Goal: Use online tool/utility: Utilize a website feature to perform a specific function

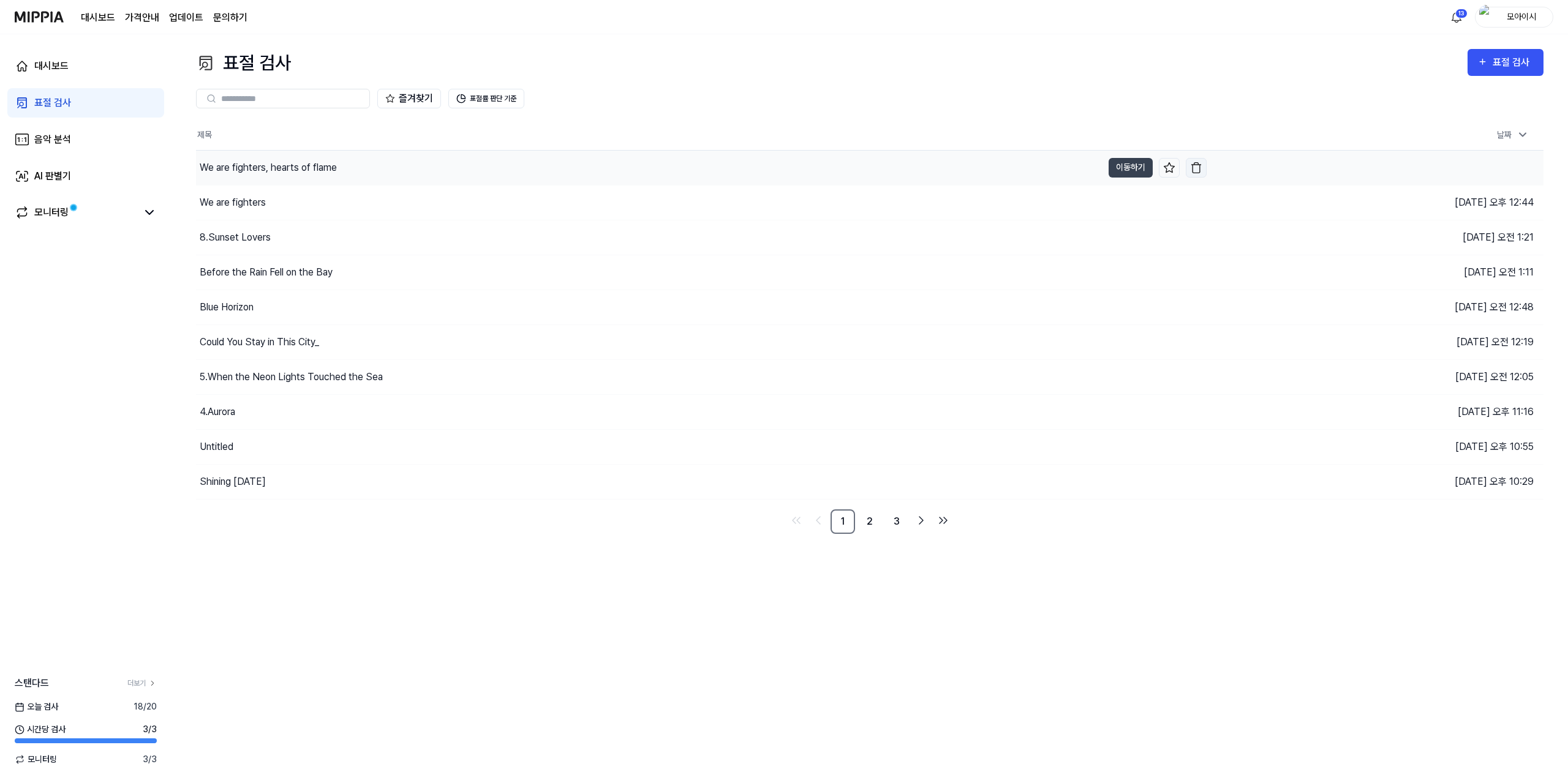
click at [1197, 167] on img "button" at bounding box center [1196, 168] width 12 height 12
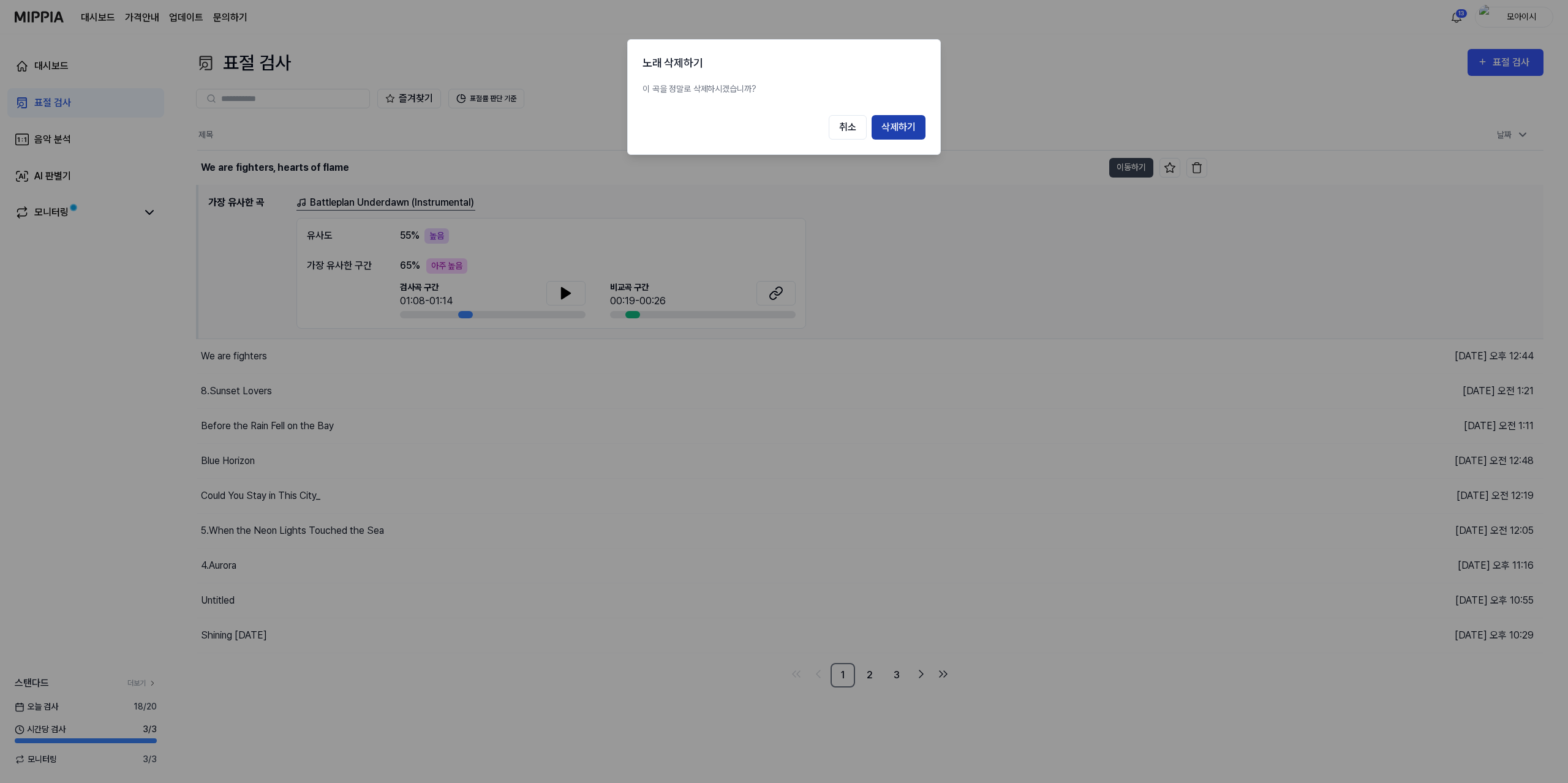
click at [906, 130] on button "삭제하기" at bounding box center [898, 127] width 54 height 25
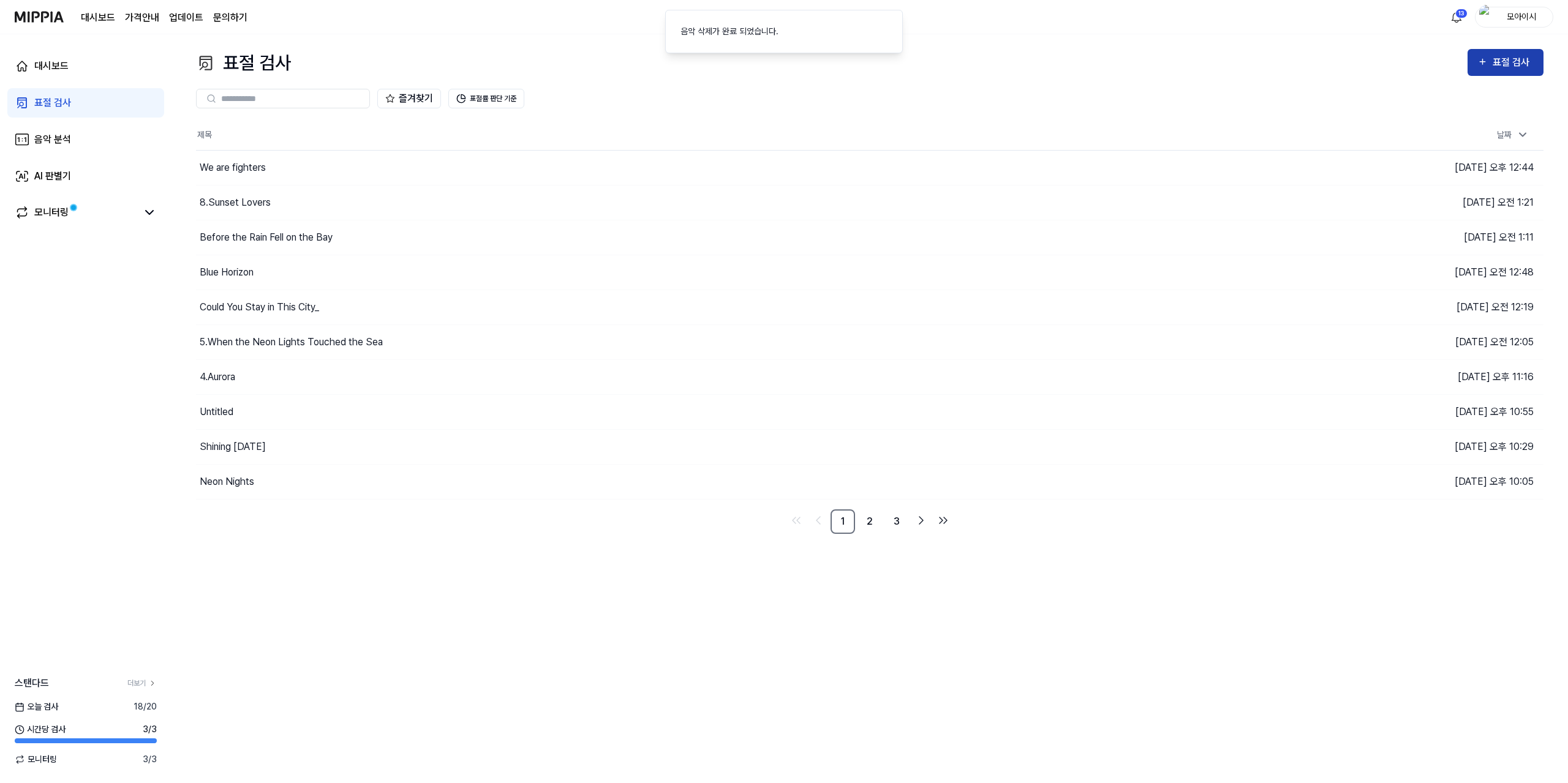
click at [1514, 62] on div "표절 검사" at bounding box center [1513, 62] width 41 height 16
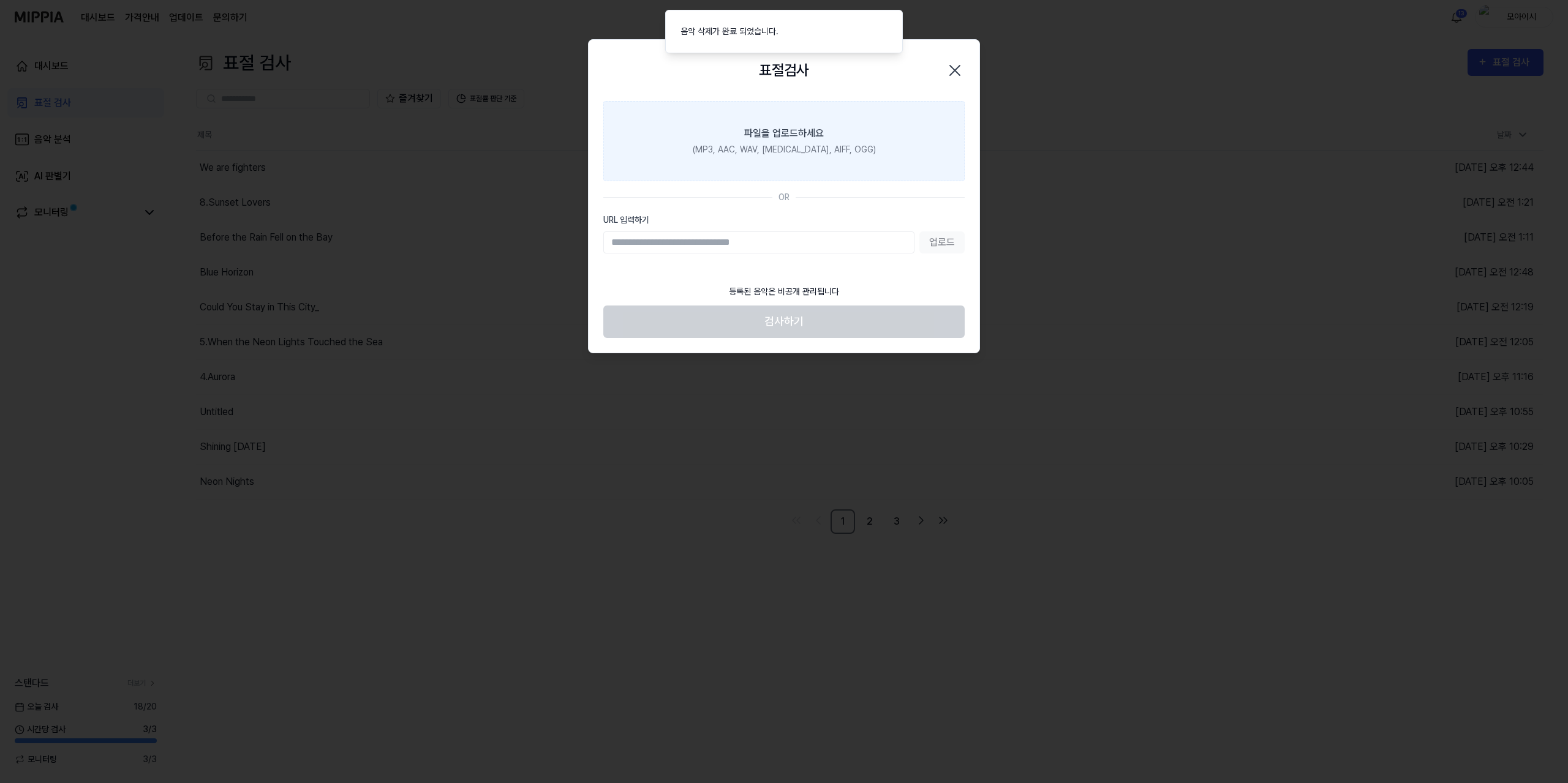
click at [786, 134] on div "파일을 업로드하세요" at bounding box center [784, 134] width 80 height 15
click at [0, 0] on input "파일을 업로드하세요 (MP3, AAC, WAV, [MEDICAL_DATA], AIFF, OGG)" at bounding box center [0, 0] width 0 height 0
click at [805, 165] on label "파일을 업로드하세요 (MP3, AAC, WAV, [MEDICAL_DATA], AIFF, OGG)" at bounding box center [783, 141] width 361 height 80
click at [0, 0] on input "파일을 업로드하세요 (MP3, AAC, WAV, [MEDICAL_DATA], AIFF, OGG)" at bounding box center [0, 0] width 0 height 0
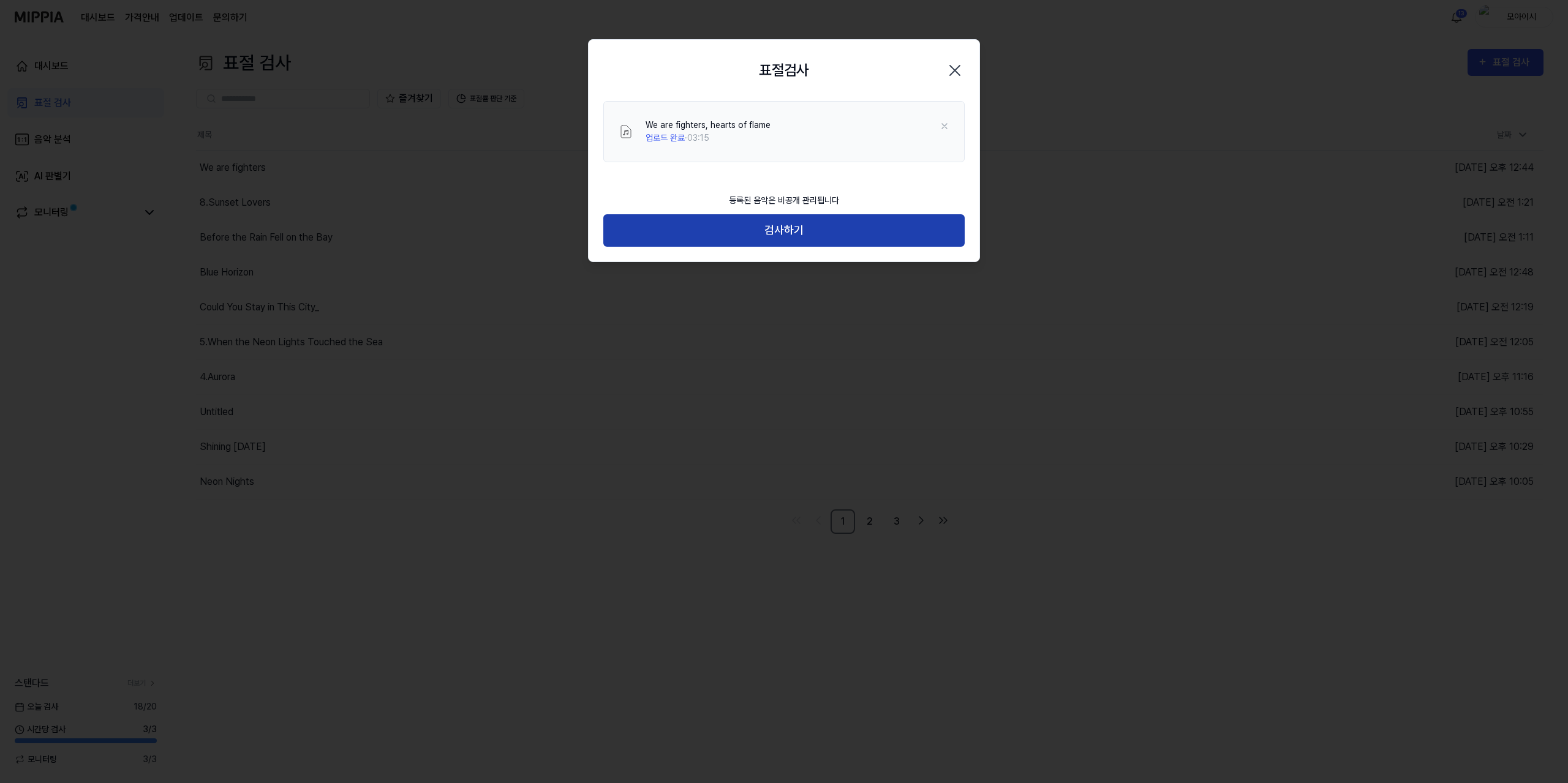
click at [792, 236] on button "검사하기" at bounding box center [783, 230] width 361 height 33
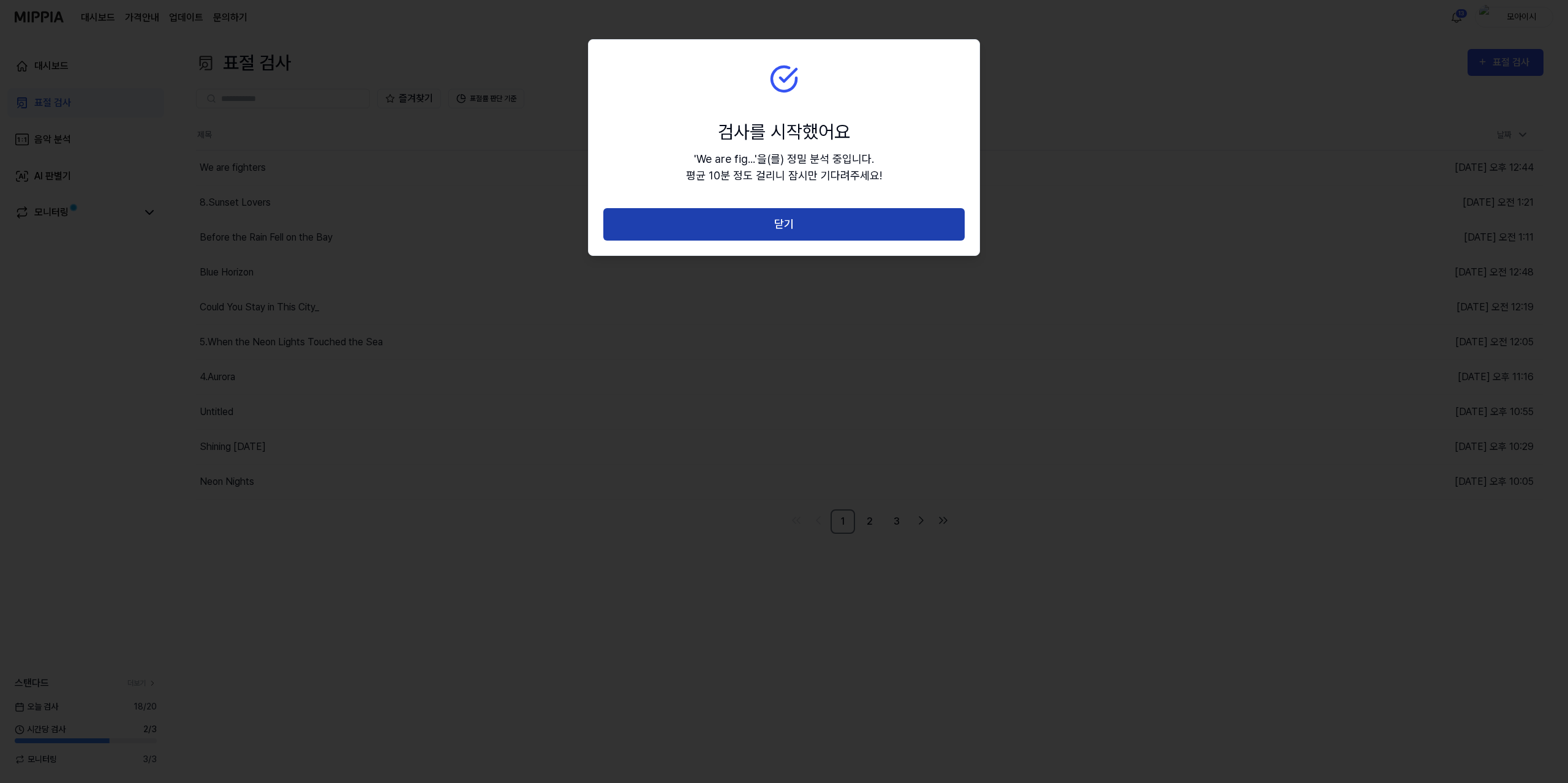
click at [794, 224] on button "닫기" at bounding box center [783, 224] width 361 height 33
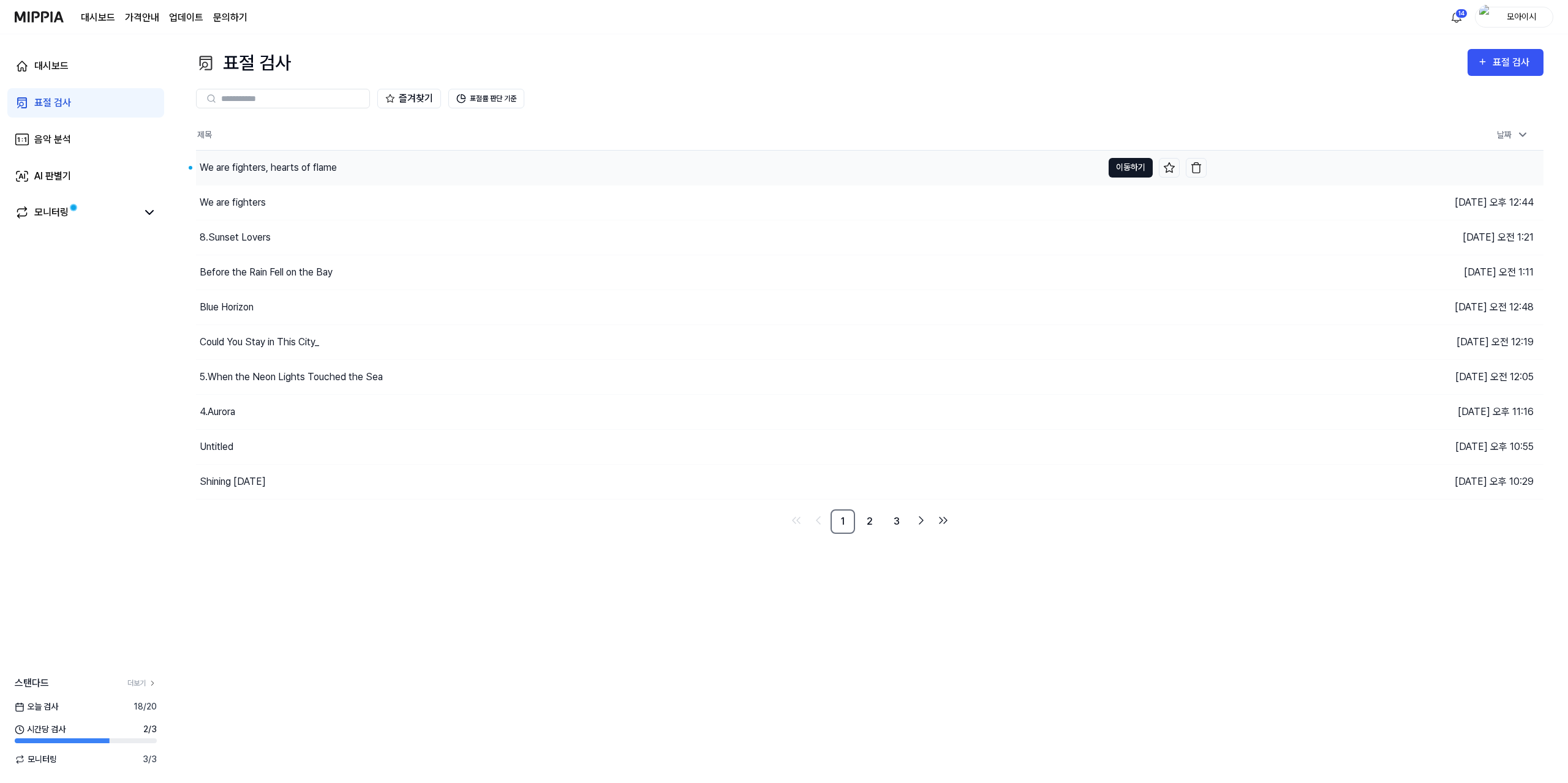
click at [1118, 167] on button "이동하기" at bounding box center [1130, 168] width 44 height 19
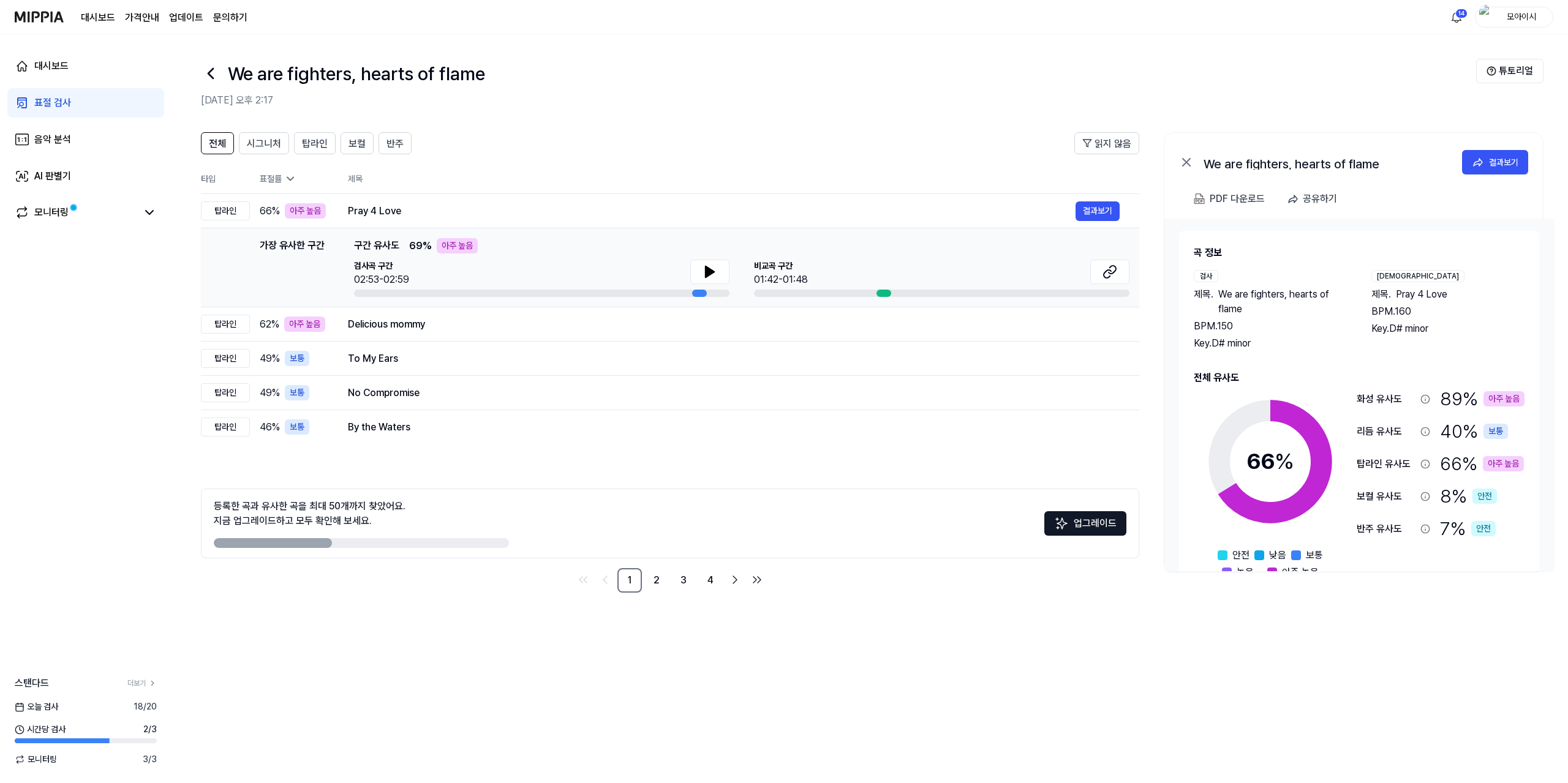
click at [216, 72] on icon at bounding box center [210, 73] width 19 height 19
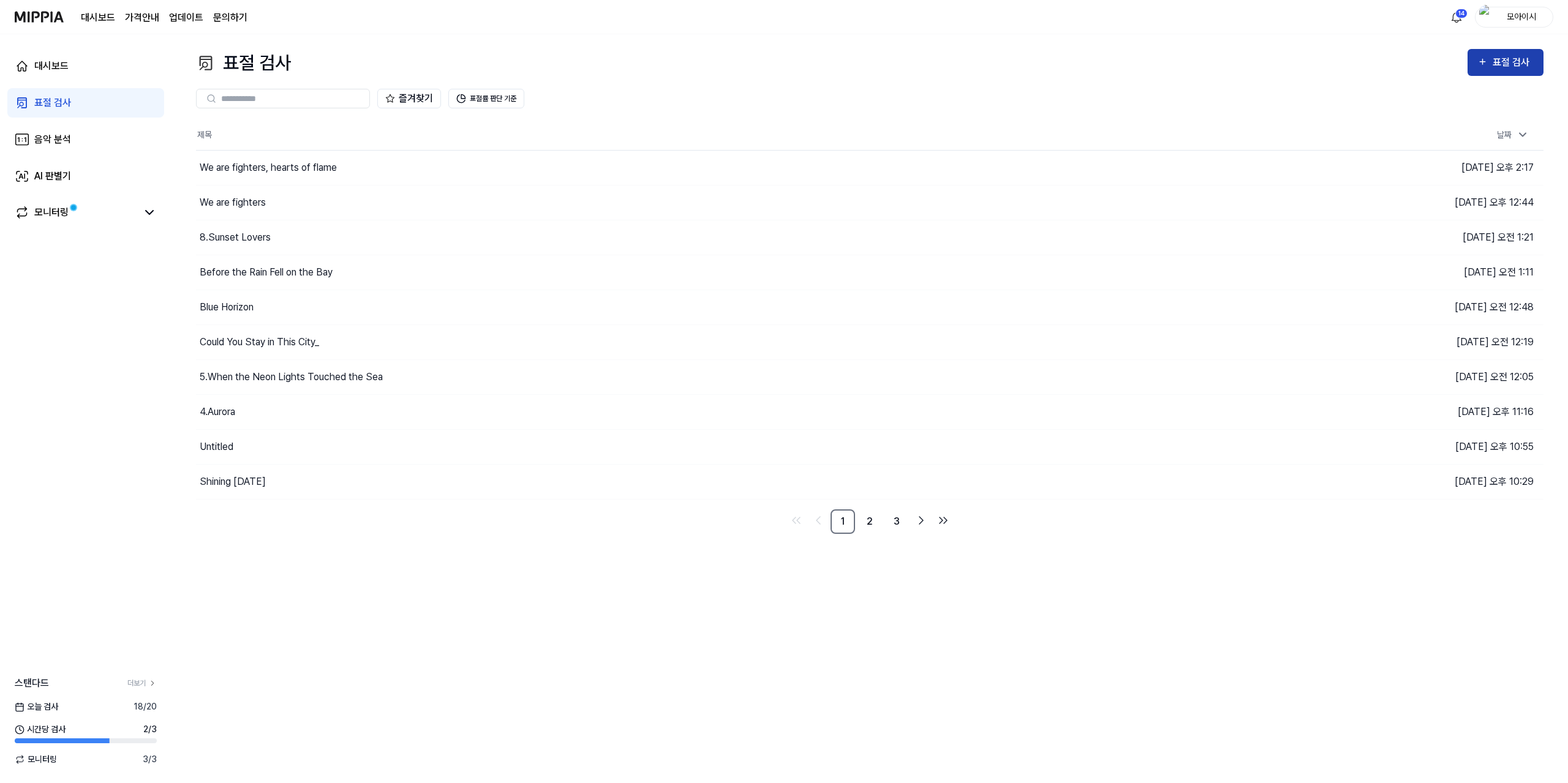
click at [1533, 62] on button "표절 검사" at bounding box center [1505, 62] width 76 height 27
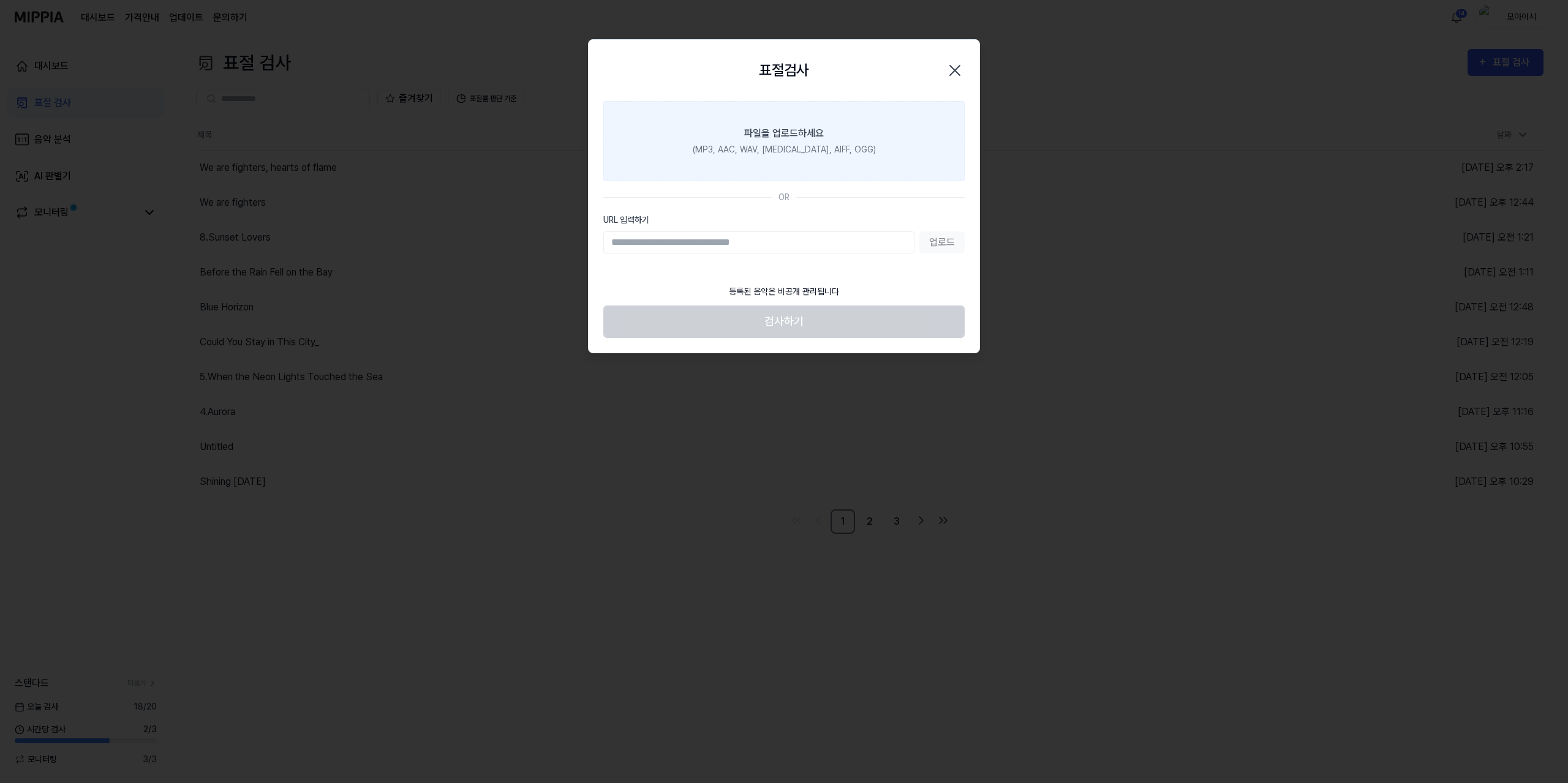
click at [825, 144] on div "(MP3, AAC, WAV, [MEDICAL_DATA], AIFF, OGG)" at bounding box center [784, 150] width 183 height 13
click at [0, 0] on input "파일을 업로드하세요 (MP3, AAC, WAV, [MEDICAL_DATA], AIFF, OGG)" at bounding box center [0, 0] width 0 height 0
click at [806, 159] on label "파일을 업로드하세요 (MP3, AAC, WAV, [MEDICAL_DATA], AIFF, OGG)" at bounding box center [783, 141] width 361 height 80
click at [0, 0] on input "파일을 업로드하세요 (MP3, AAC, WAV, [MEDICAL_DATA], AIFF, OGG)" at bounding box center [0, 0] width 0 height 0
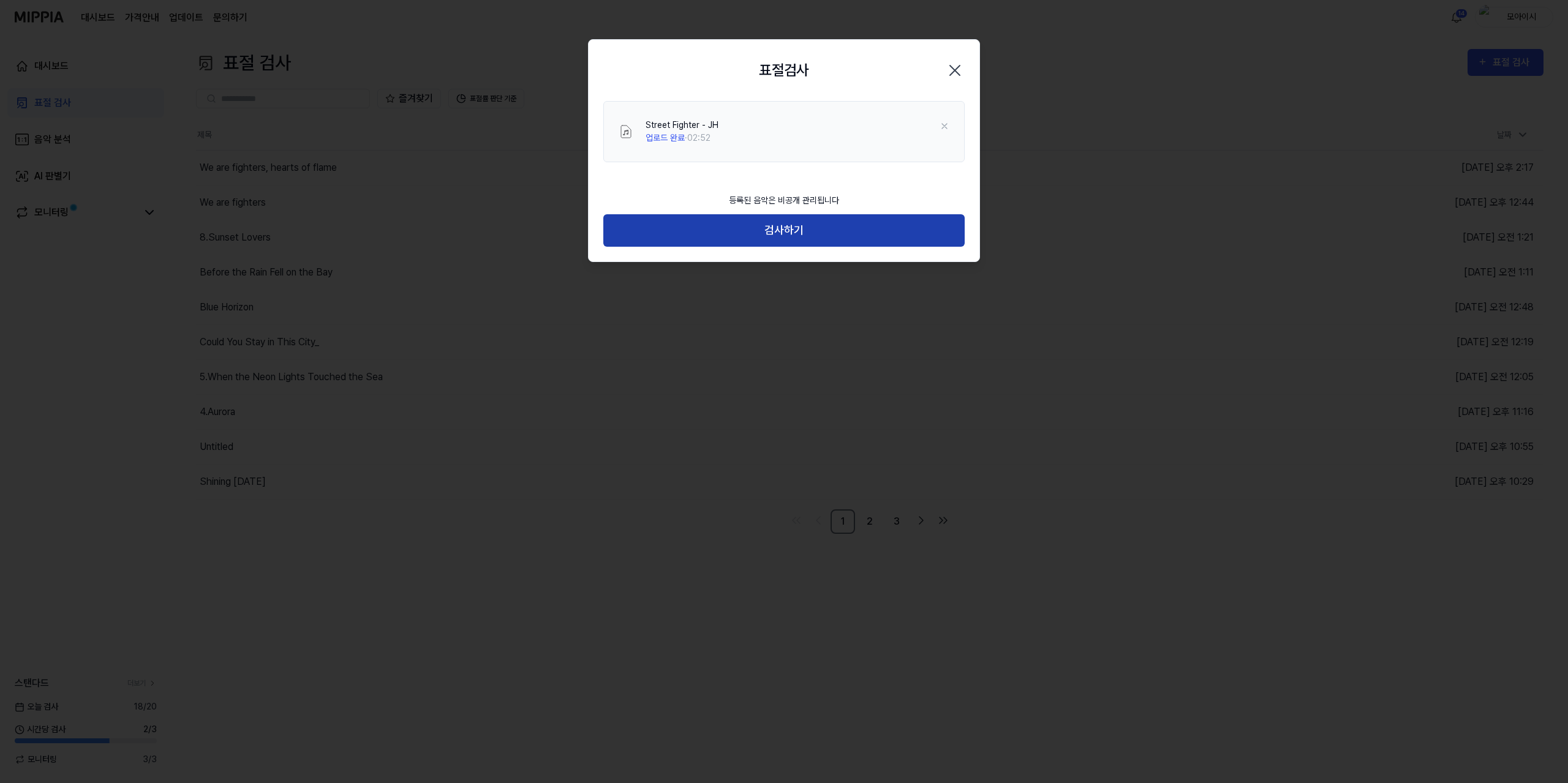
click at [761, 227] on button "검사하기" at bounding box center [783, 230] width 361 height 33
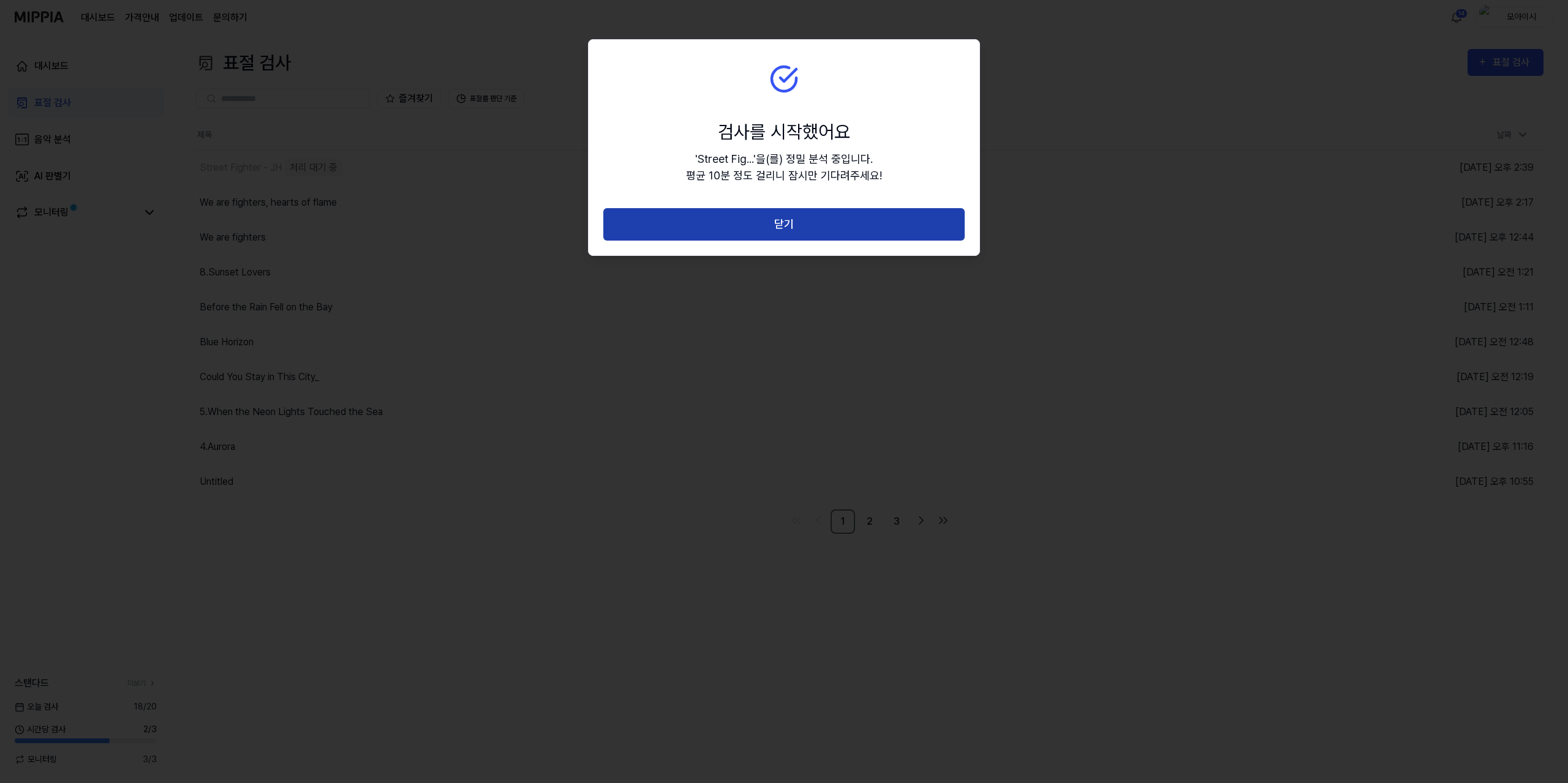
click at [758, 222] on button "닫기" at bounding box center [783, 224] width 361 height 33
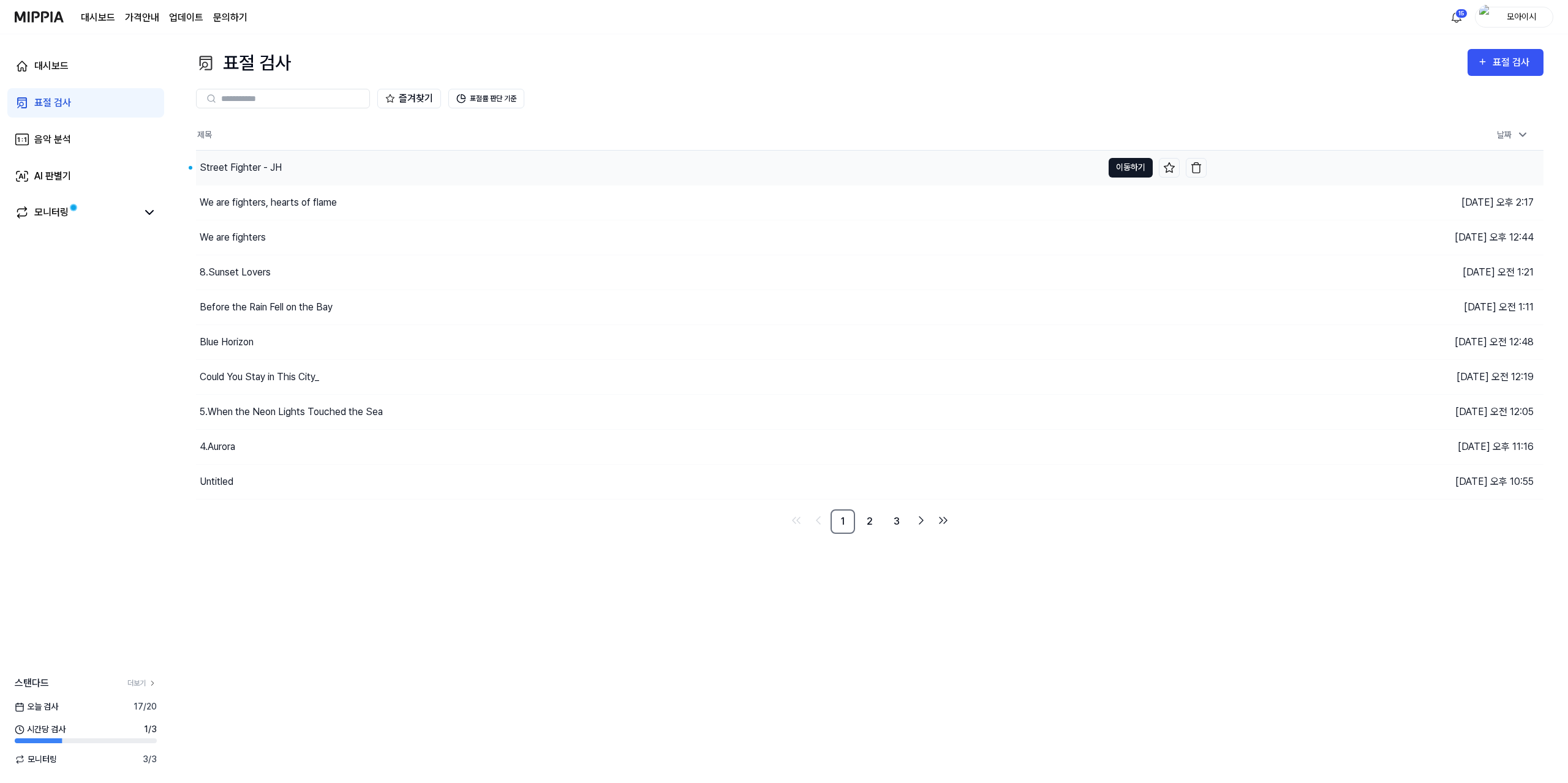
click at [1128, 171] on button "이동하기" at bounding box center [1130, 168] width 44 height 19
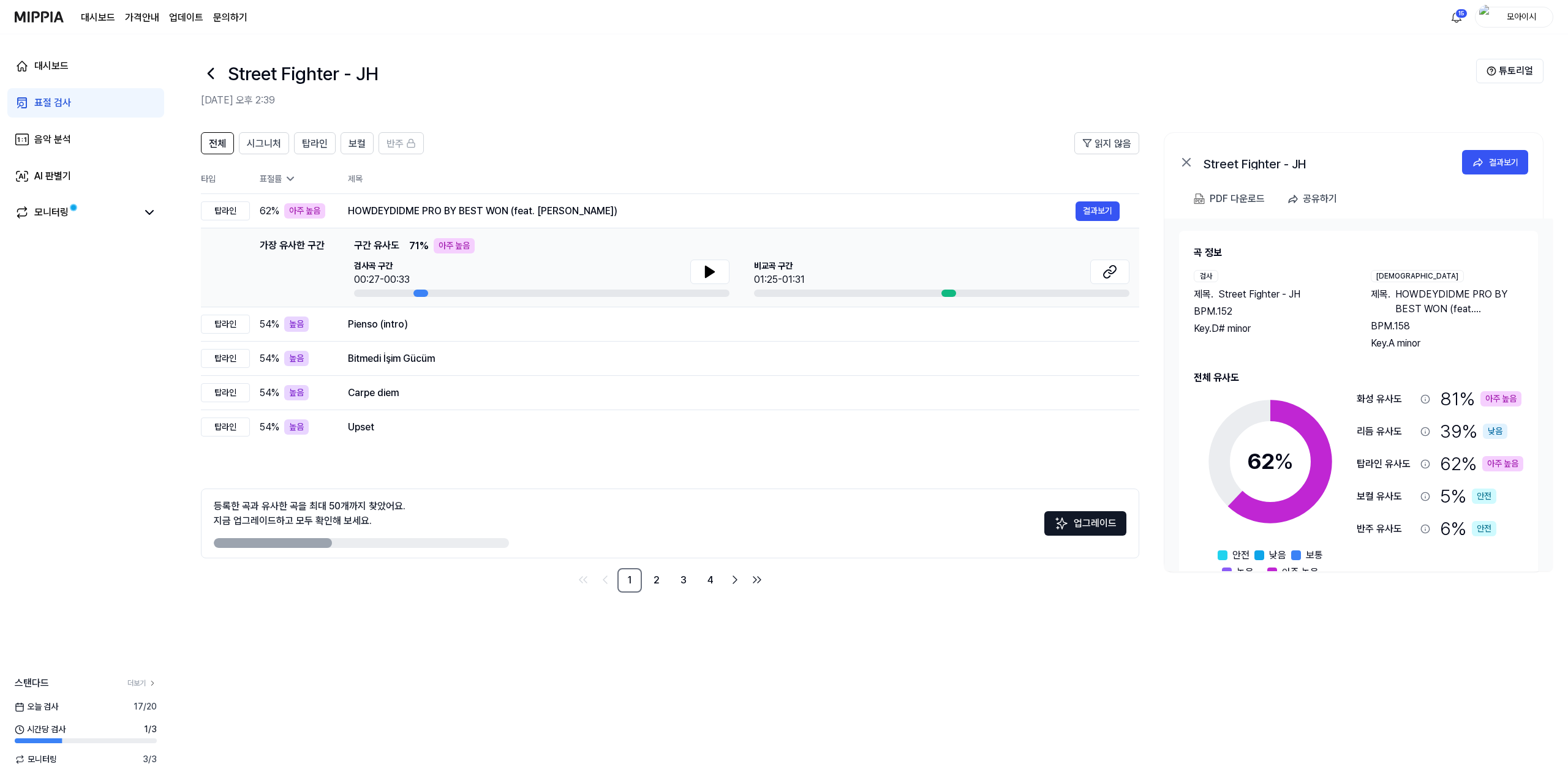
click at [213, 73] on icon at bounding box center [210, 73] width 19 height 19
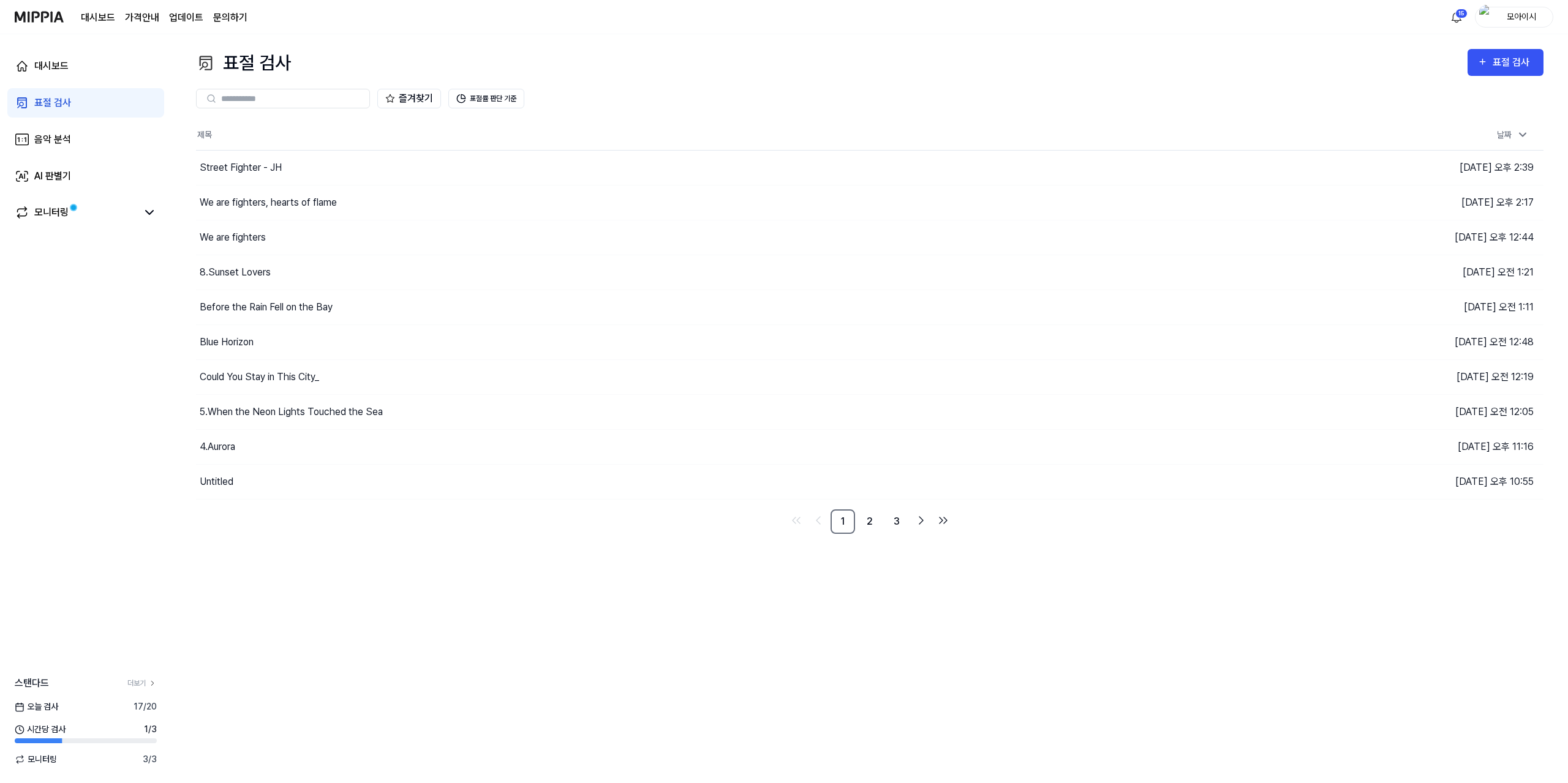
click at [243, 673] on div "표절 검사 표절 검사 표절 검사 음악 분석 AI 판별기 즐겨찾기 표절률 판단 기준 제목 날짜 Street Fighter - JH 이동하기 [D…" at bounding box center [870, 409] width 1396 height 748
click at [1125, 233] on button "이동하기" at bounding box center [1130, 237] width 44 height 19
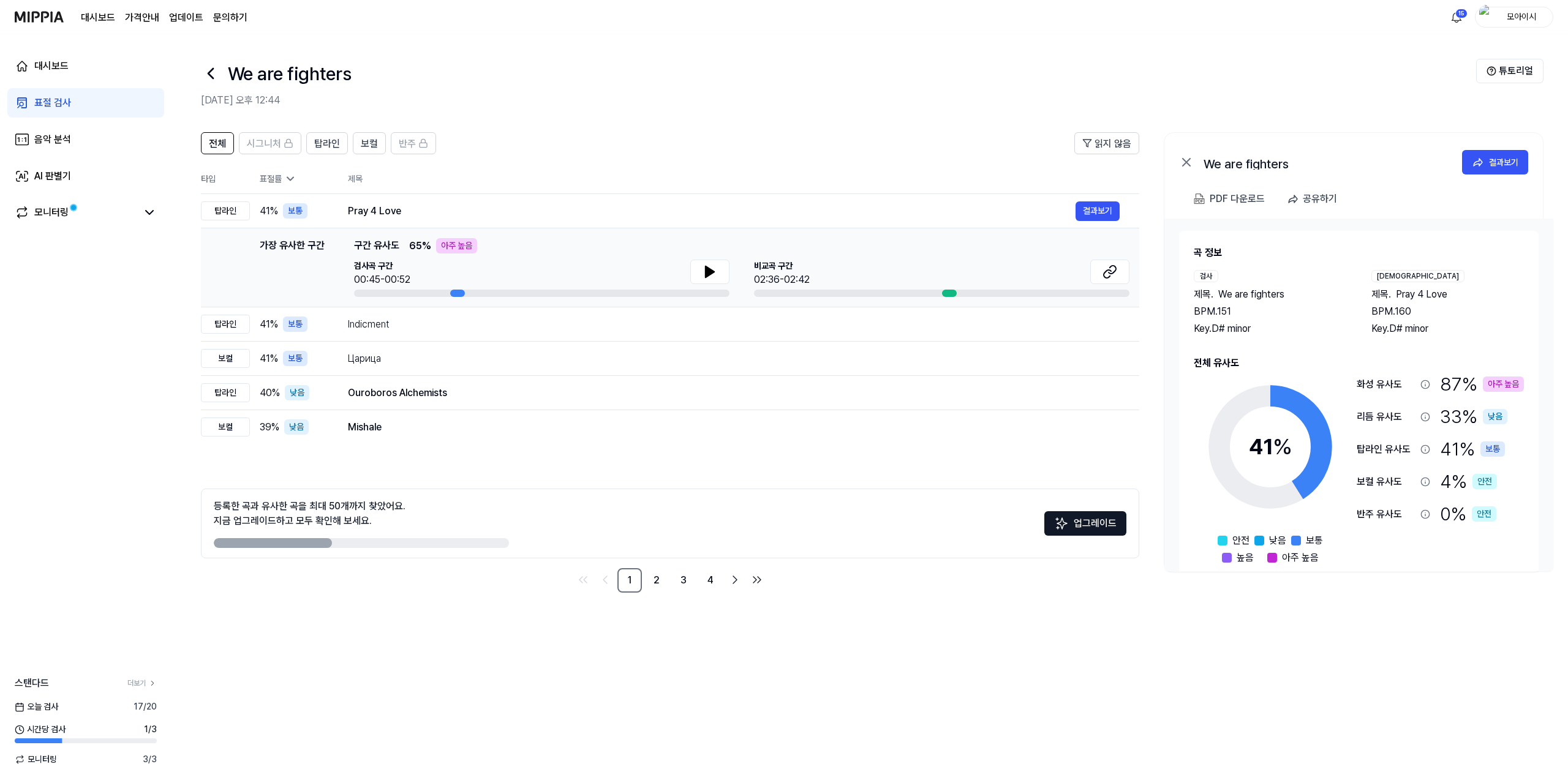
click at [219, 66] on icon at bounding box center [210, 73] width 19 height 19
